Goal: Ask a question

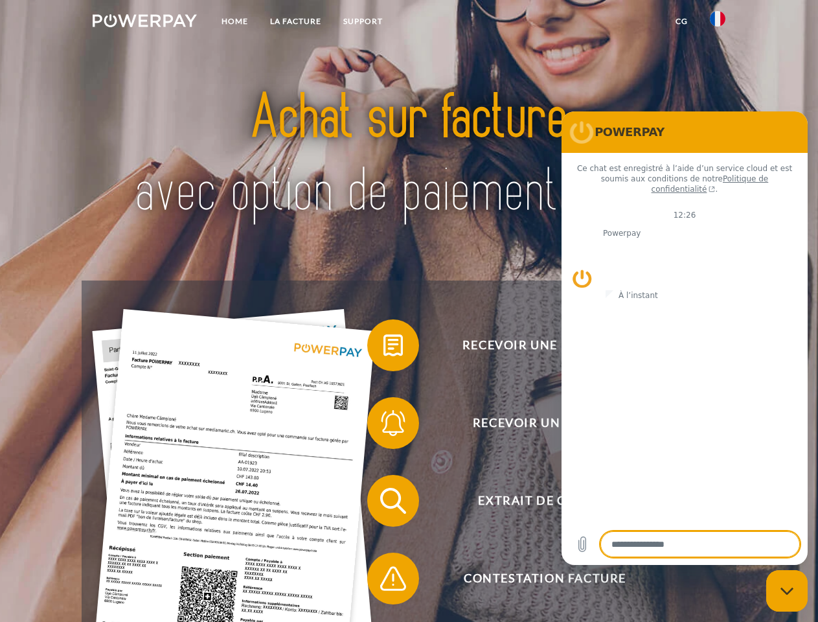
click at [144, 23] on img at bounding box center [145, 20] width 104 height 13
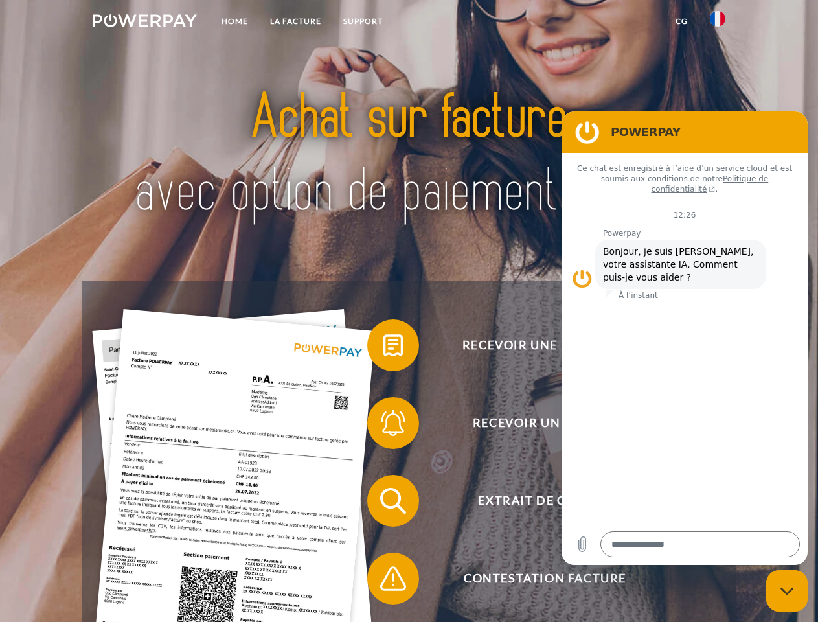
click at [717, 23] on img at bounding box center [718, 19] width 16 height 16
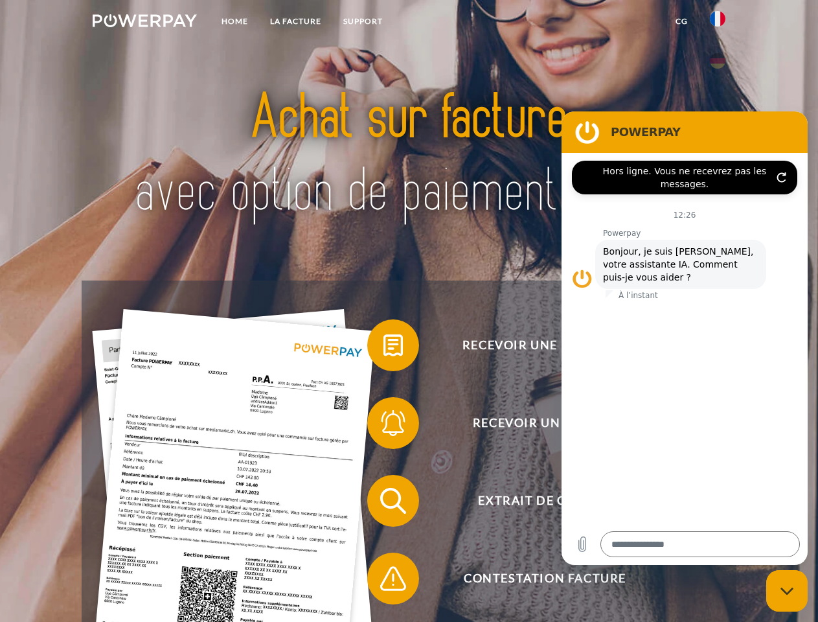
click at [681, 21] on link "CG" at bounding box center [681, 21] width 34 height 23
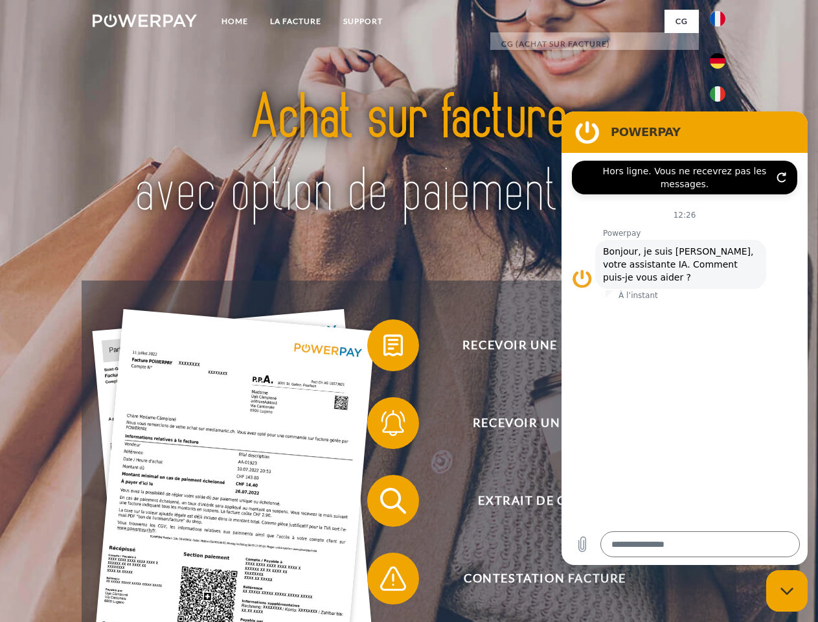
click at [383, 348] on span at bounding box center [373, 345] width 65 height 65
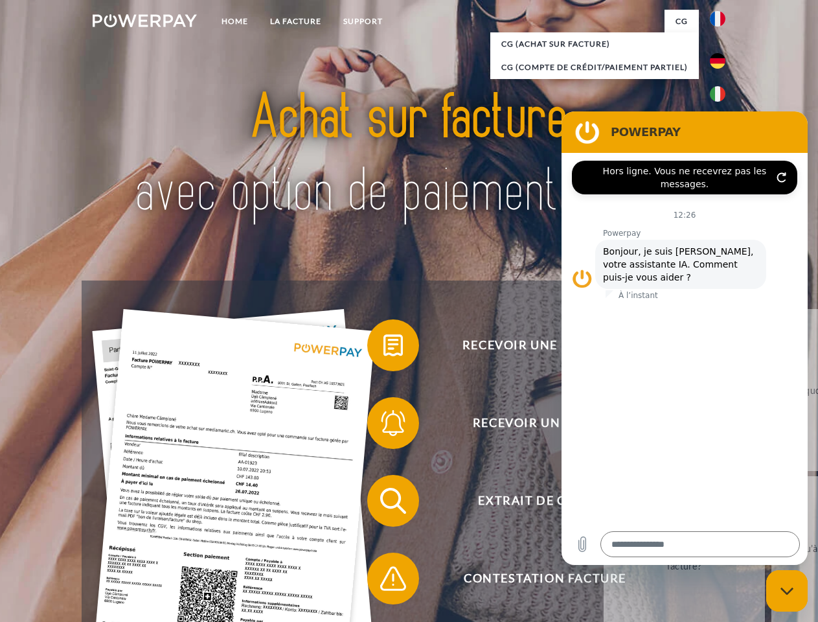
click at [383, 425] on span at bounding box center [373, 422] width 65 height 65
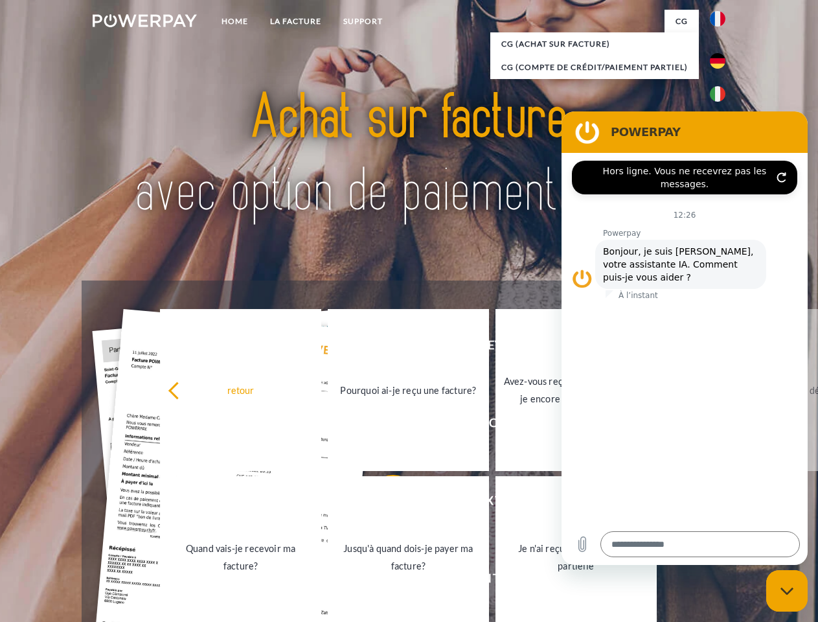
click at [383, 503] on link "Jusqu'à quand dois-je payer ma facture?" at bounding box center [408, 557] width 161 height 162
click at [383, 581] on span at bounding box center [373, 578] width 65 height 65
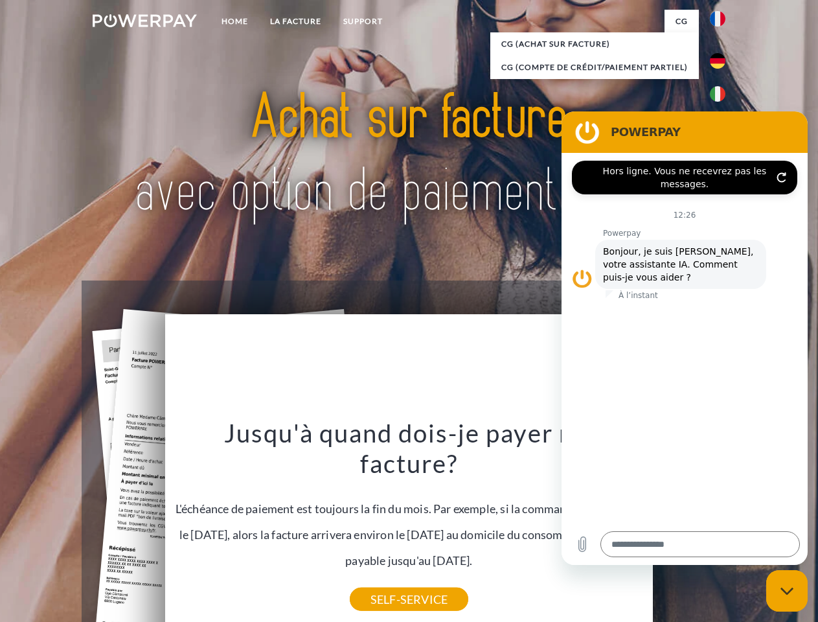
click at [787, 591] on icon "Fermer la fenêtre de messagerie" at bounding box center [787, 591] width 14 height 8
type textarea "*"
